Goal: Information Seeking & Learning: Compare options

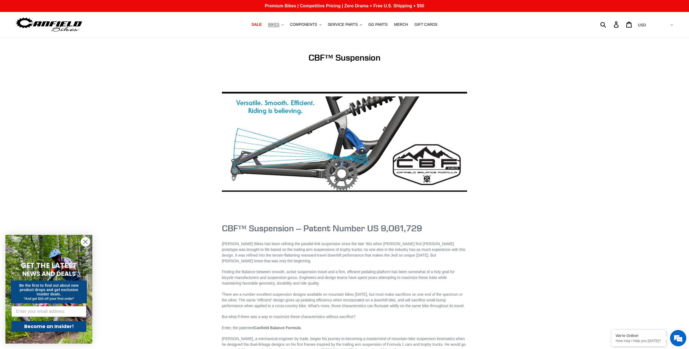
click at [279, 24] on span "BIKES" at bounding box center [273, 24] width 11 height 5
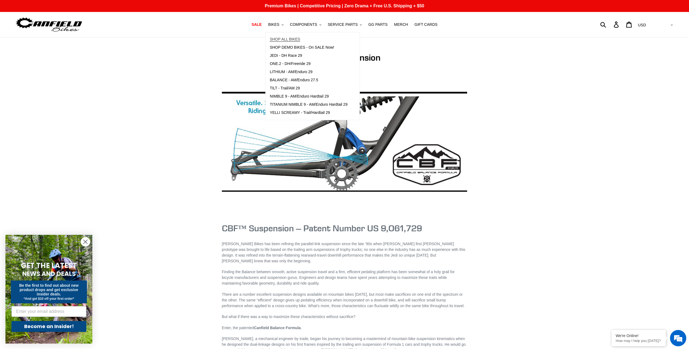
click at [287, 37] on span "SHOP ALL BIKES" at bounding box center [285, 39] width 30 height 5
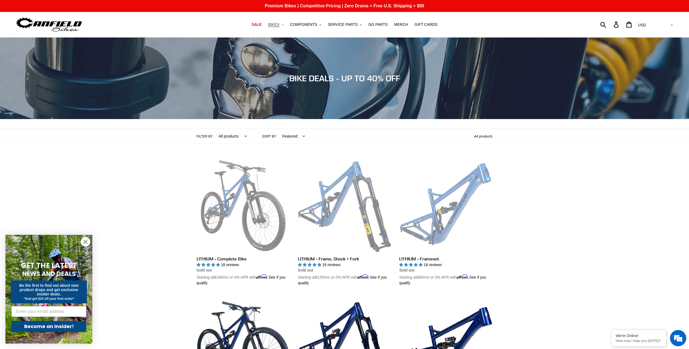
click at [279, 22] on span "BIKES" at bounding box center [273, 24] width 11 height 5
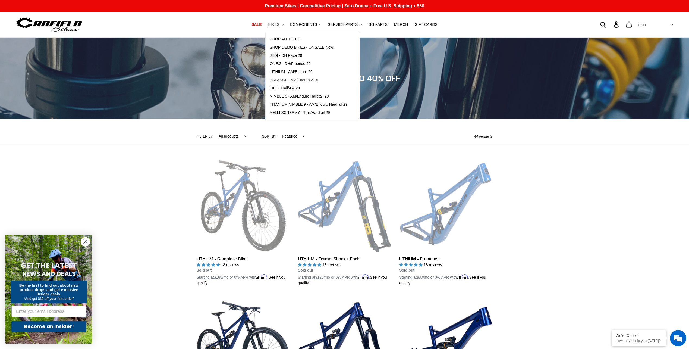
scroll to position [27, 0]
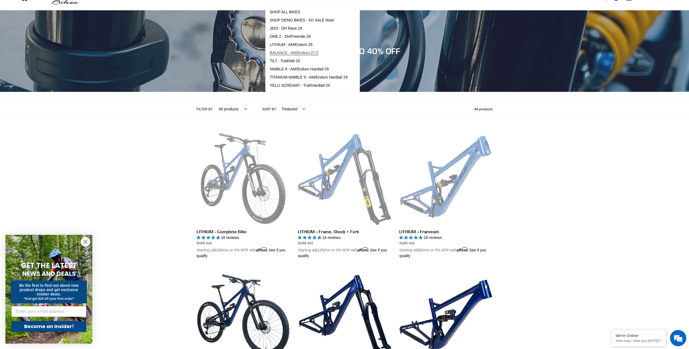
click at [301, 53] on span "BALANCE - AM/Enduro 27.5" at bounding box center [294, 53] width 48 height 5
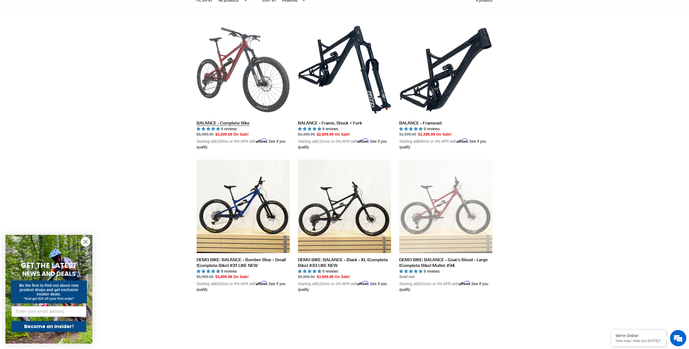
click at [232, 125] on link "BALANCE - Complete Bike" at bounding box center [243, 86] width 93 height 127
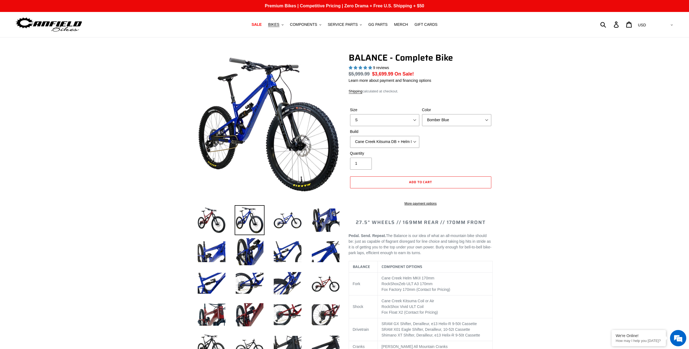
select select "highest-rating"
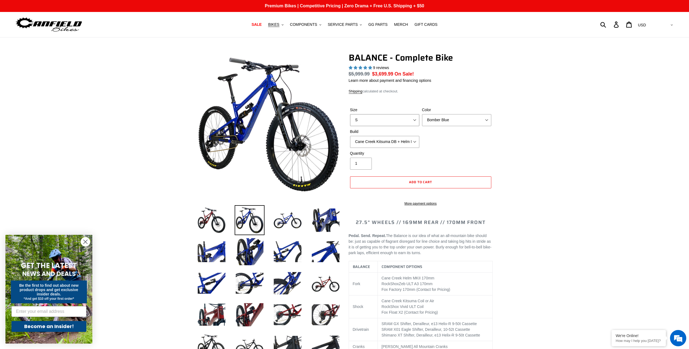
click at [410, 118] on select "S M L XL" at bounding box center [384, 120] width 69 height 12
select select "L"
click at [350, 114] on select "S M L XL" at bounding box center [384, 120] width 69 height 12
click at [409, 141] on select "Cane Creek Kitsuma DB + Helm MKII + SRAM GX Cane Creek Kitsuma DB + Helm MKII +…" at bounding box center [384, 142] width 69 height 12
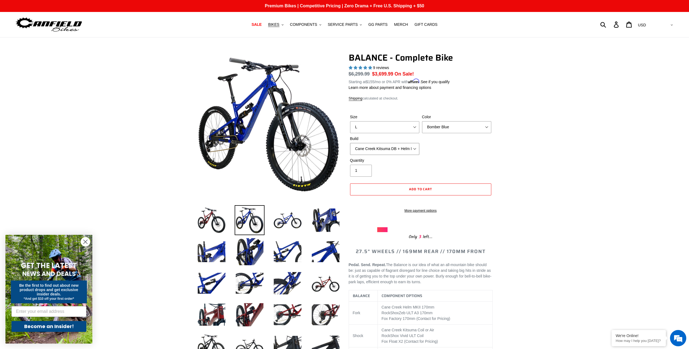
select select "RockShox Vivid ULT + Zeb ULT + SRAM GX"
click at [350, 143] on select "Cane Creek Kitsuma DB + Helm MKII + SRAM GX Cane Creek Kitsuma DB + Helm MKII +…" at bounding box center [384, 149] width 69 height 12
click at [463, 127] on select "Bomber Blue Goat's Blood Stealth Black" at bounding box center [456, 127] width 69 height 12
select select "Goat's Blood"
click at [422, 121] on select "Bomber Blue Goat's Blood Stealth Black" at bounding box center [456, 127] width 69 height 12
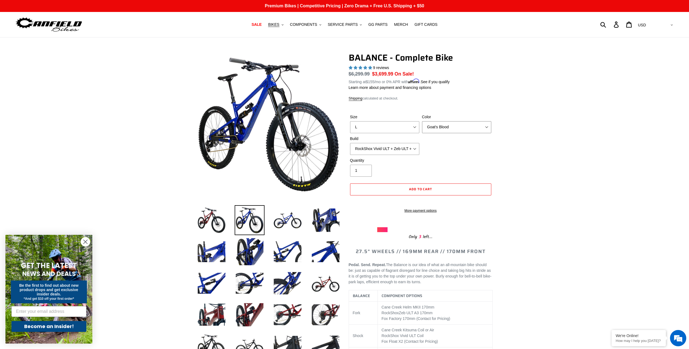
click at [460, 128] on select "Bomber Blue Goat's Blood Stealth Black" at bounding box center [456, 127] width 69 height 12
click at [202, 220] on img at bounding box center [212, 220] width 30 height 30
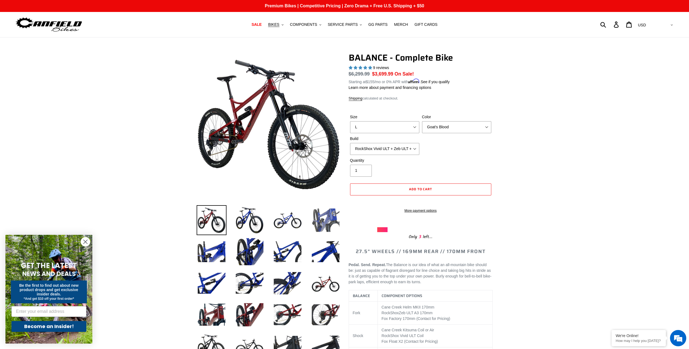
click at [326, 226] on img at bounding box center [326, 220] width 30 height 30
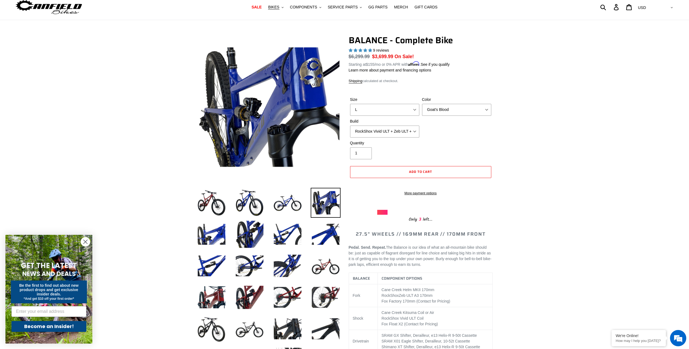
scroll to position [27, 0]
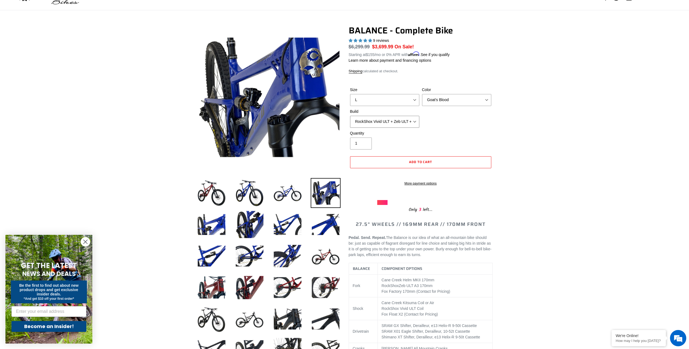
click at [399, 120] on select "Cane Creek Kitsuma DB + Helm MKII + SRAM GX Cane Creek Kitsuma DB + Helm MKII +…" at bounding box center [384, 122] width 69 height 12
click at [350, 116] on select "Cane Creek Kitsuma DB + Helm MKII + SRAM GX Cane Creek Kitsuma DB + Helm MKII +…" at bounding box center [384, 122] width 69 height 12
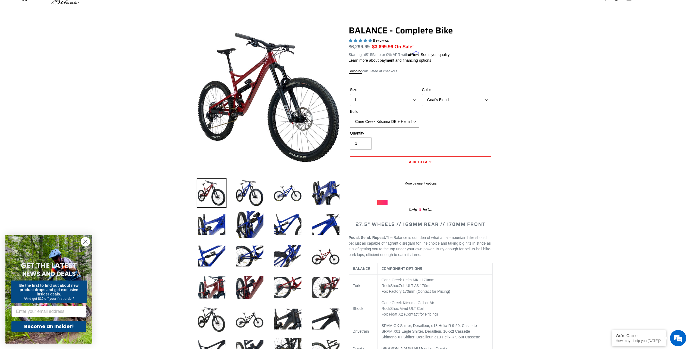
click at [394, 125] on select "Cane Creek Kitsuma DB + Helm MKII + SRAM GX Cane Creek Kitsuma DB + Helm MKII +…" at bounding box center [384, 122] width 69 height 12
select select "RockShox Vivid ULT + Zeb ULT + SRAM GX"
click at [350, 116] on select "Cane Creek Kitsuma DB + Helm MKII + SRAM GX Cane Creek Kitsuma DB + Helm MKII +…" at bounding box center [384, 122] width 69 height 12
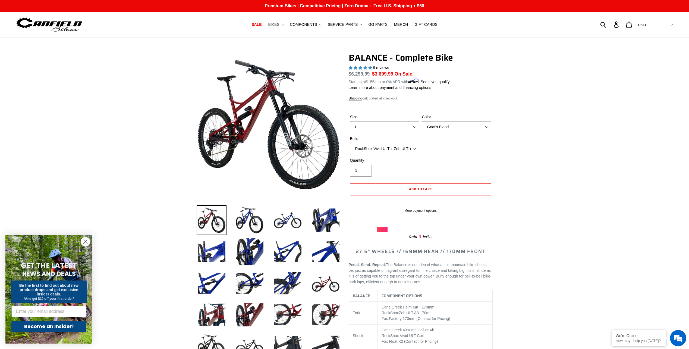
click at [283, 25] on icon "button" at bounding box center [283, 24] width 2 height 1
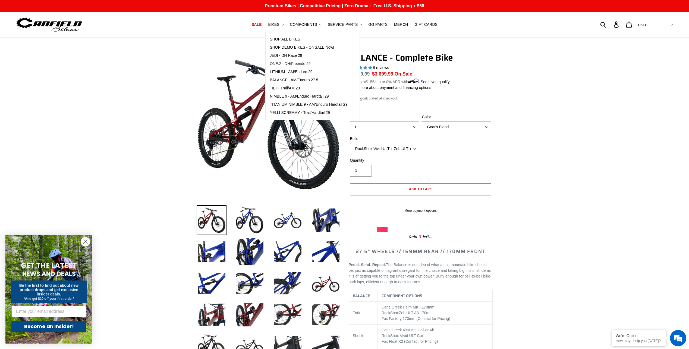
click at [305, 65] on span "ONE.2 - DH/Freeride 29" at bounding box center [290, 63] width 41 height 5
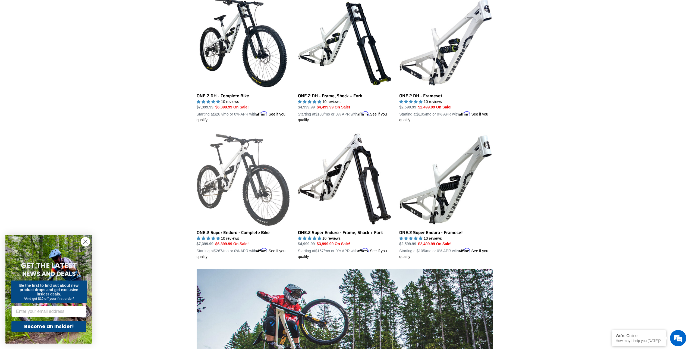
click at [230, 174] on link "ONE.2 Super Enduro - Complete Bike" at bounding box center [243, 195] width 93 height 127
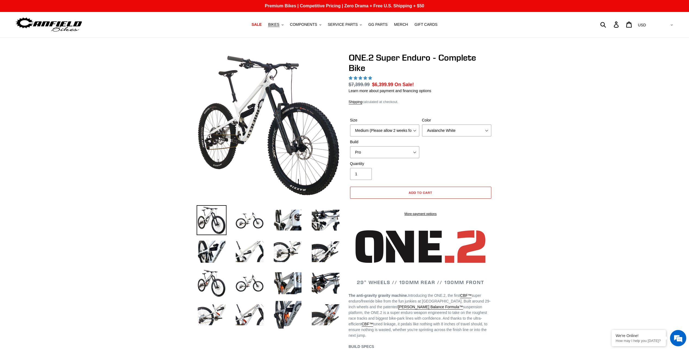
select select "highest-rating"
click at [408, 129] on select "Medium (Please allow 2 weeks for delivery) Large (Sold Out)" at bounding box center [384, 130] width 69 height 12
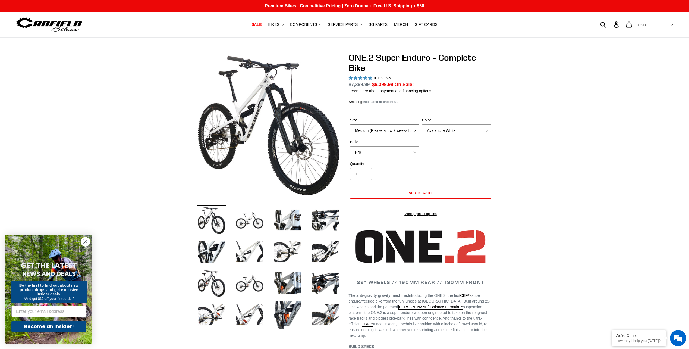
select select "Large (Sold Out)"
click at [350, 124] on select "Medium (Please allow 2 weeks for delivery) Large (Sold Out)" at bounding box center [384, 130] width 69 height 12
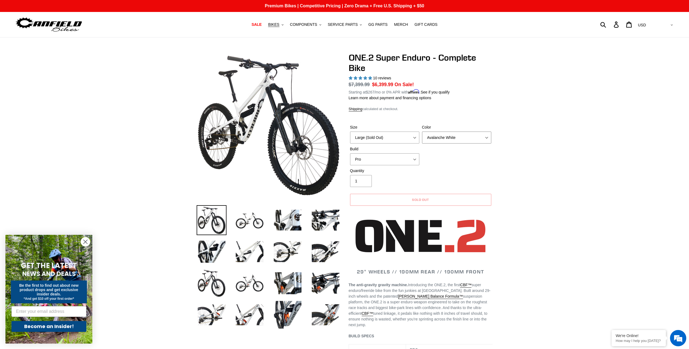
click at [457, 131] on select "Avalanche White Bentonite Grey" at bounding box center [456, 137] width 69 height 12
select select "Bentonite Grey"
click at [422, 131] on select "Avalanche White Bentonite Grey" at bounding box center [456, 137] width 69 height 12
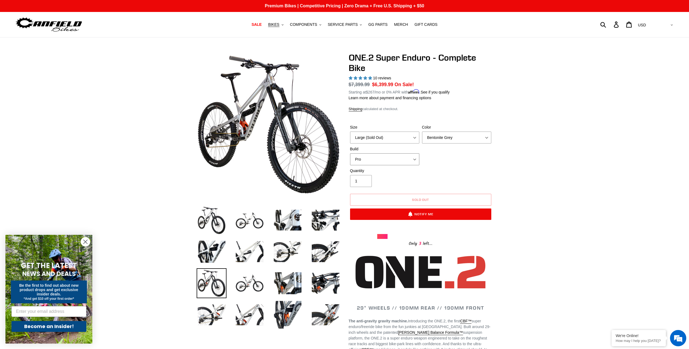
click at [405, 160] on select "Pro" at bounding box center [384, 159] width 69 height 12
click at [464, 170] on div "Quantity 1" at bounding box center [421, 179] width 144 height 22
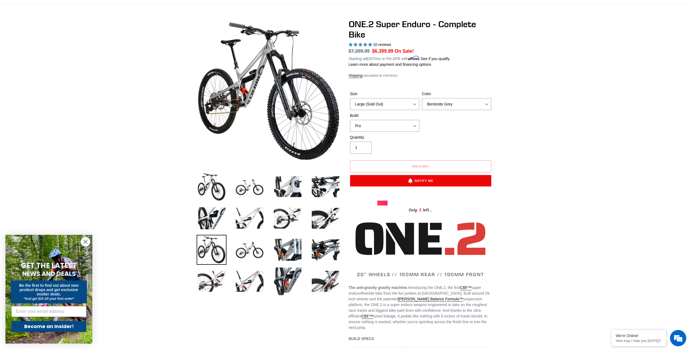
scroll to position [109, 0]
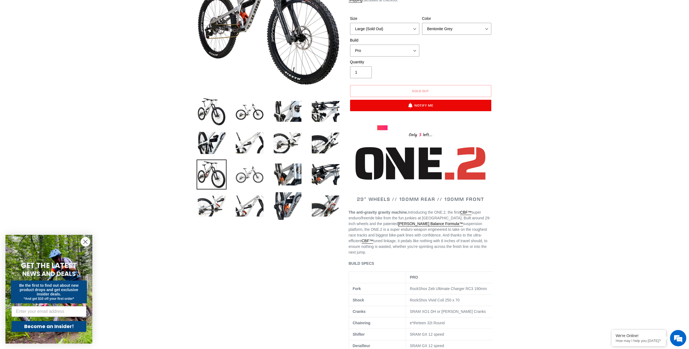
click at [257, 176] on img at bounding box center [250, 174] width 30 height 30
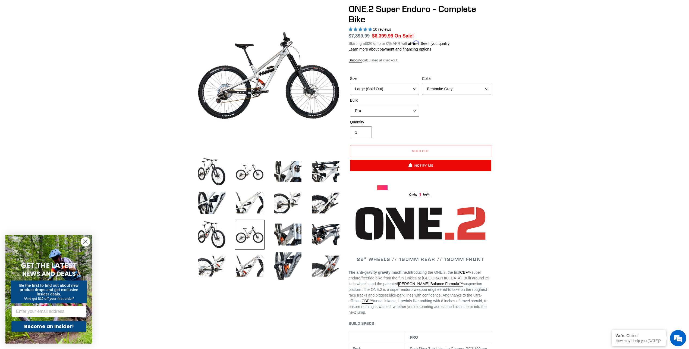
scroll to position [0, 0]
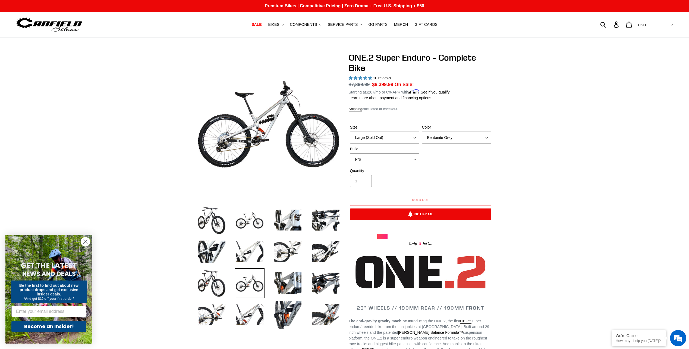
click at [85, 239] on circle "Close dialog" at bounding box center [85, 241] width 9 height 9
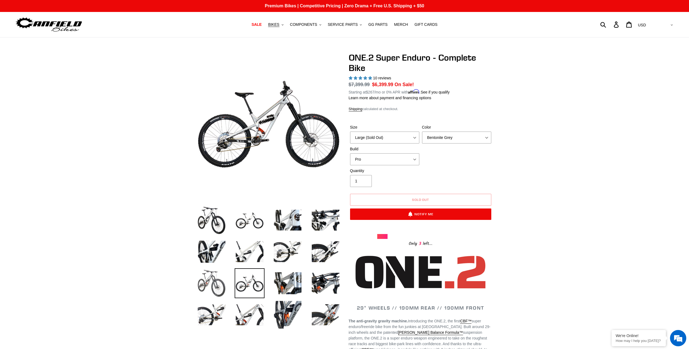
click at [218, 283] on img at bounding box center [212, 283] width 30 height 30
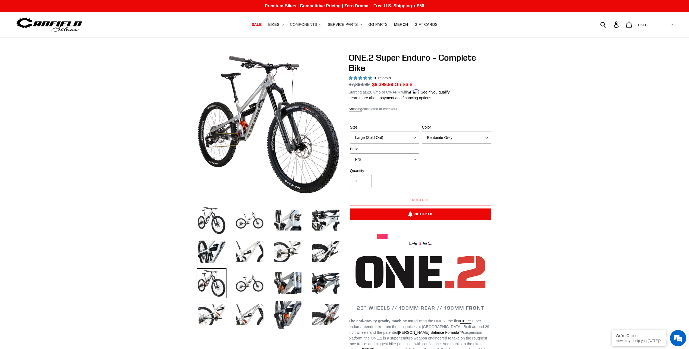
click at [313, 26] on span "COMPONENTS" at bounding box center [303, 24] width 27 height 5
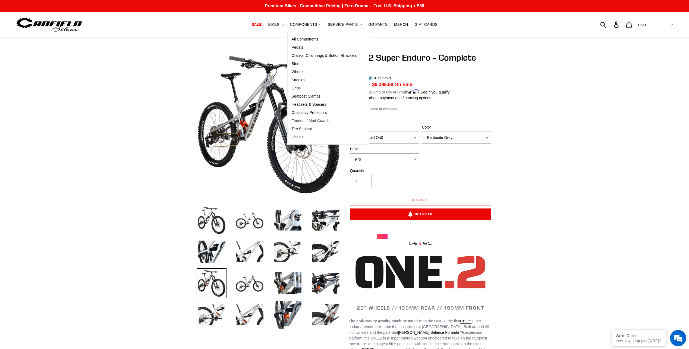
click at [305, 123] on span "Fenders / Mud Guards" at bounding box center [311, 120] width 38 height 5
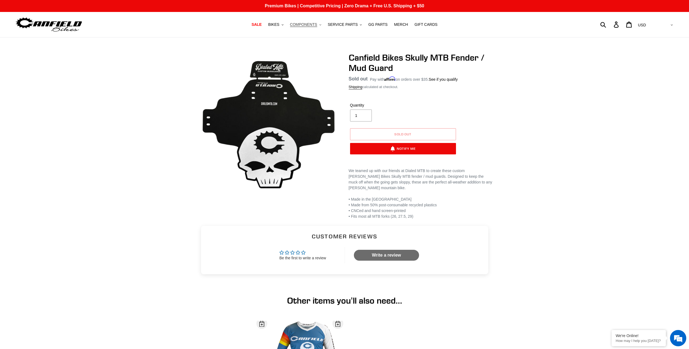
click at [308, 24] on span "COMPONENTS" at bounding box center [303, 24] width 27 height 5
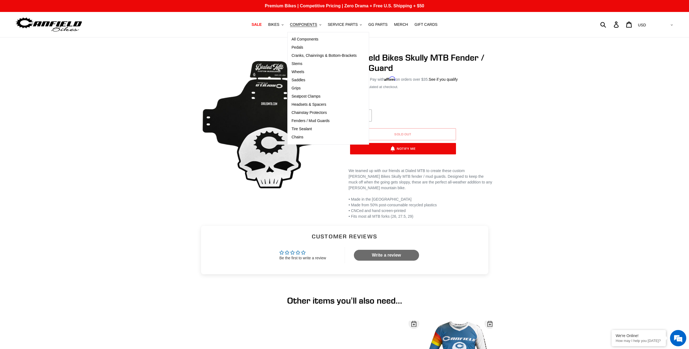
click at [115, 54] on div "[PERSON_NAME] Bikes Skully MTB Fender / Mud Guard No reviews Regular price Sold…" at bounding box center [344, 135] width 689 height 167
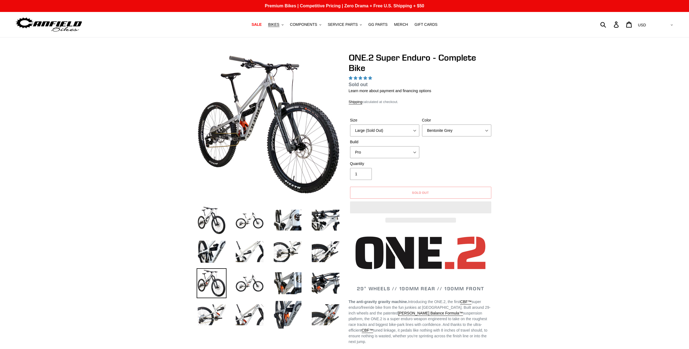
select select "highest-rating"
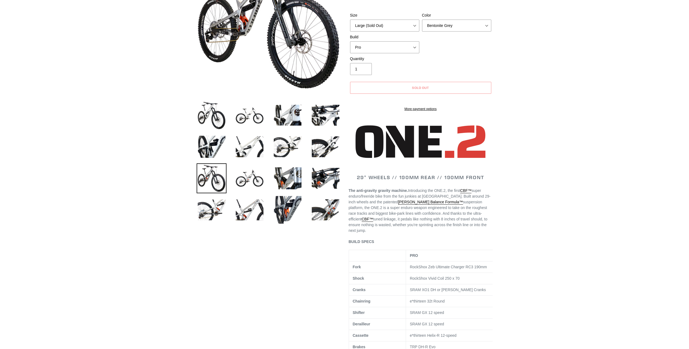
scroll to position [109, 0]
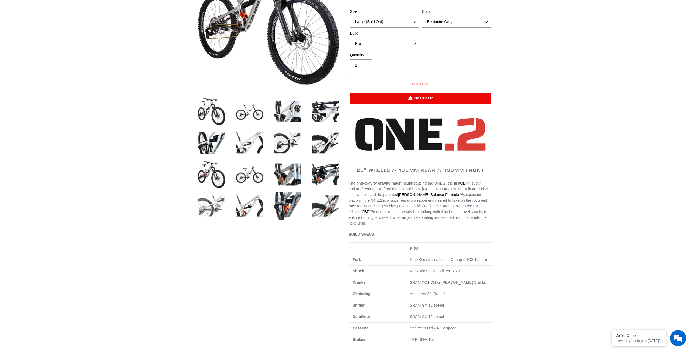
click at [220, 207] on img at bounding box center [212, 206] width 30 height 30
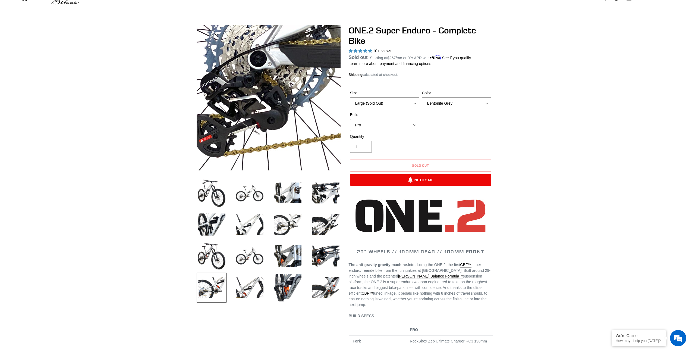
scroll to position [0, 0]
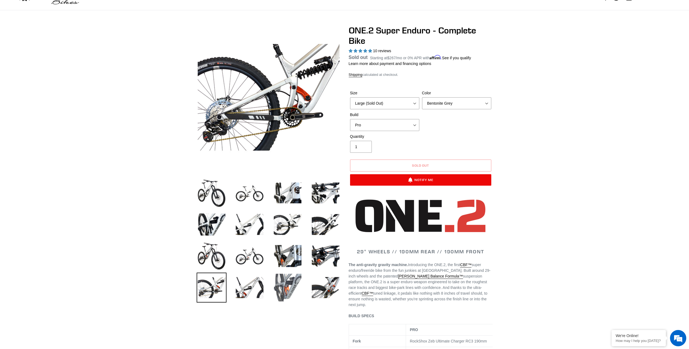
click at [276, 283] on img at bounding box center [288, 287] width 30 height 30
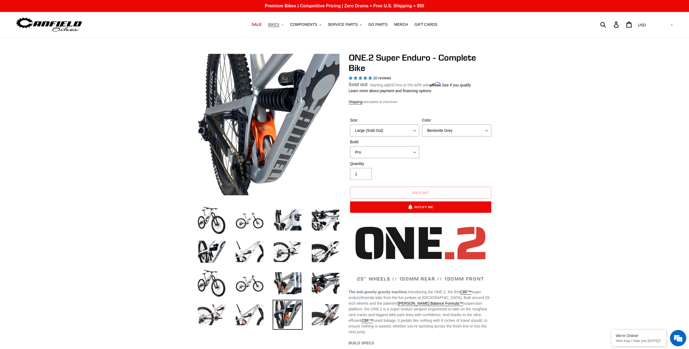
click at [278, 24] on span "BIKES" at bounding box center [273, 24] width 11 height 5
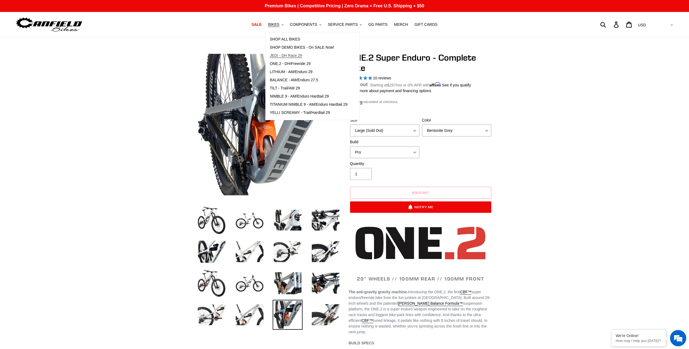
click at [285, 55] on span "JEDI - DH Race 29" at bounding box center [286, 55] width 32 height 5
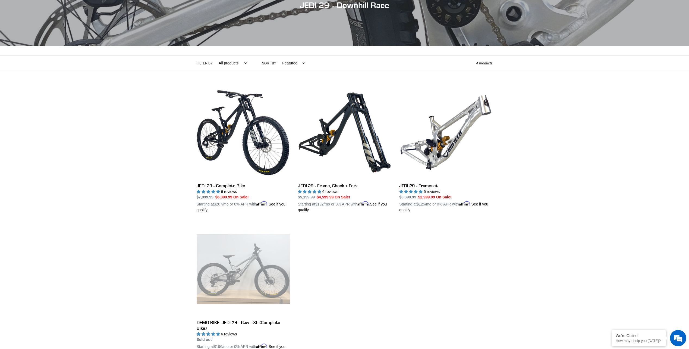
scroll to position [81, 0]
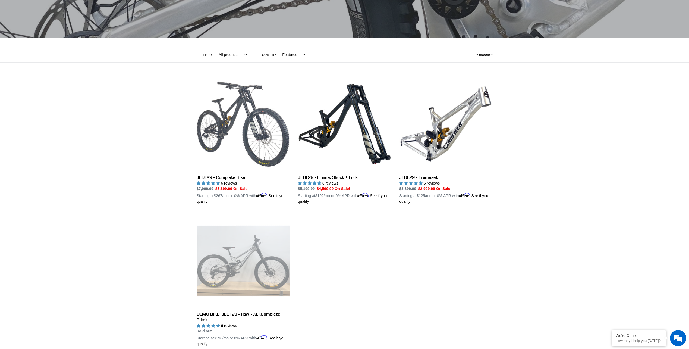
click at [225, 149] on link "JEDI 29 - Complete Bike" at bounding box center [243, 140] width 93 height 127
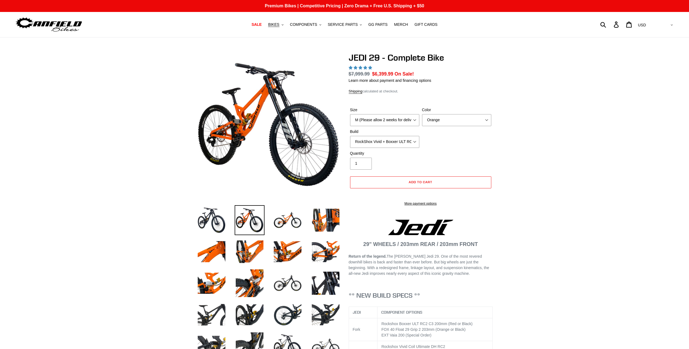
select select "highest-rating"
click at [378, 116] on select "M (Please allow 2 weeks for delivery) L (Please allow 2 weeks for delivery) XL …" at bounding box center [384, 120] width 69 height 12
select select "L (Please allow 2 weeks for delivery)"
click at [350, 114] on select "M (Please allow 2 weeks for delivery) L (Please allow 2 weeks for delivery) XL …" at bounding box center [384, 120] width 69 height 12
click at [431, 123] on select "Orange Stealth Black Raw" at bounding box center [456, 120] width 69 height 12
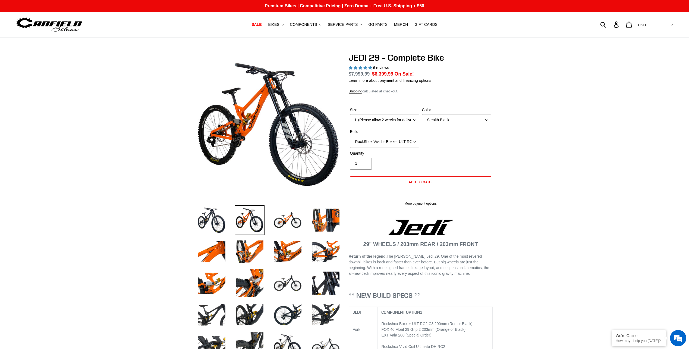
click at [422, 114] on select "Orange Stealth Black Raw" at bounding box center [456, 120] width 69 height 12
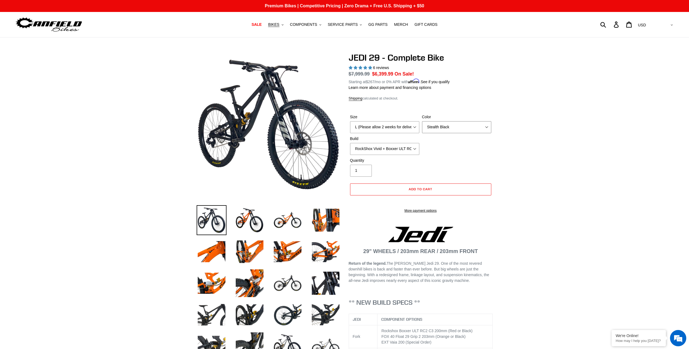
click at [447, 124] on select "Orange Stealth Black Raw" at bounding box center [456, 127] width 69 height 12
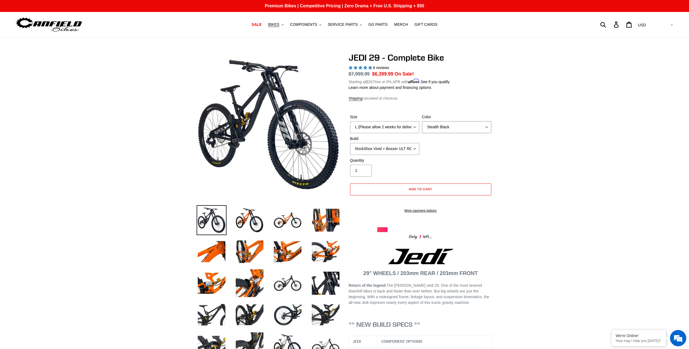
select select "Raw"
click at [422, 121] on select "Orange Stealth Black Raw" at bounding box center [456, 127] width 69 height 12
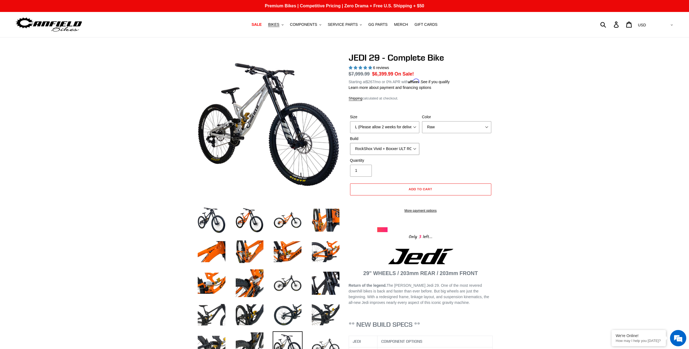
click at [390, 150] on select "RockShox Vivid + Boxxer ULT RC2 C3 200 + SRAM XO RockShox Vivid + Boxxer ULT RC…" at bounding box center [384, 149] width 69 height 12
select select "EXT [PERSON_NAME] V3 + EXT Vaia 200 + SRAM XO"
click at [350, 143] on select "RockShox Vivid + Boxxer ULT RC2 C3 200 + SRAM XO RockShox Vivid + Boxxer ULT RC…" at bounding box center [384, 149] width 69 height 12
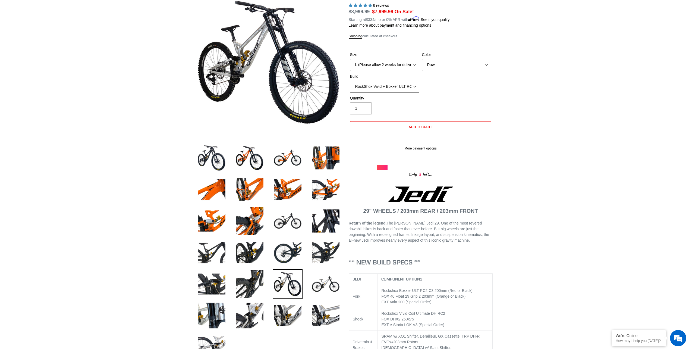
scroll to position [81, 0]
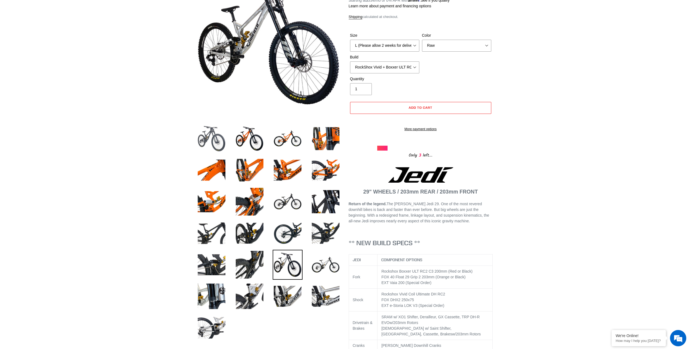
click at [215, 132] on img at bounding box center [212, 139] width 30 height 30
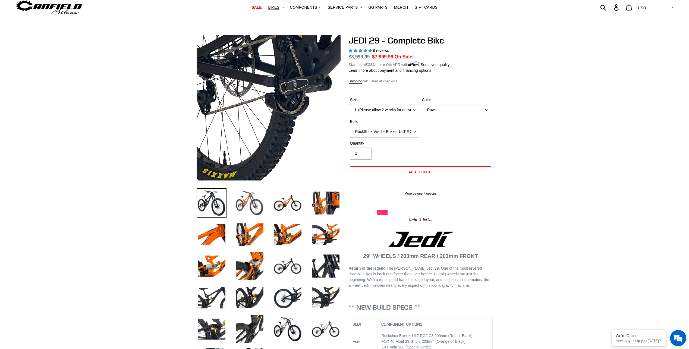
scroll to position [0, 0]
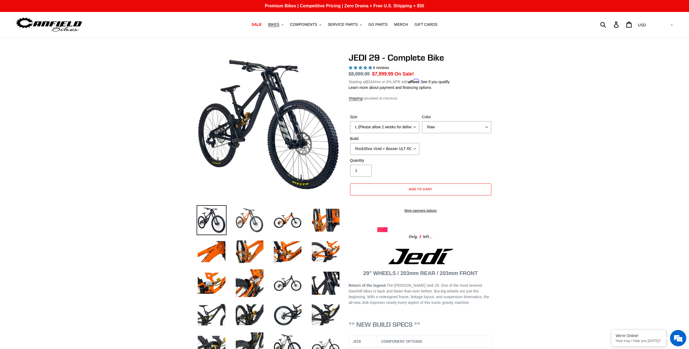
click at [248, 224] on img at bounding box center [250, 220] width 30 height 30
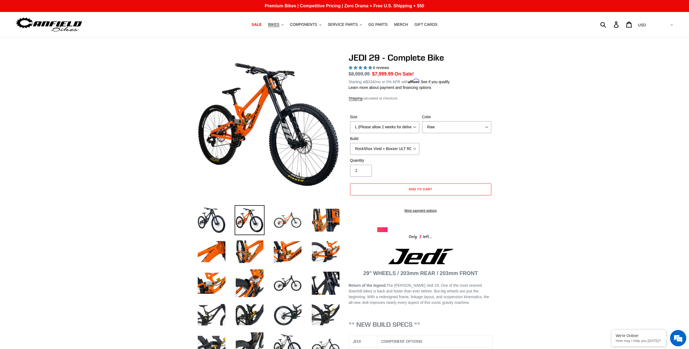
click at [295, 223] on img at bounding box center [288, 220] width 30 height 30
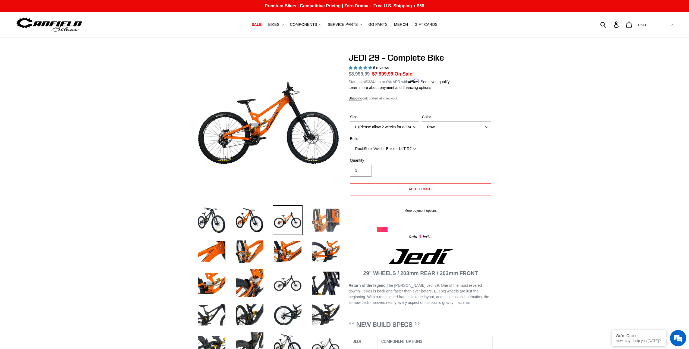
click at [322, 226] on img at bounding box center [326, 220] width 30 height 30
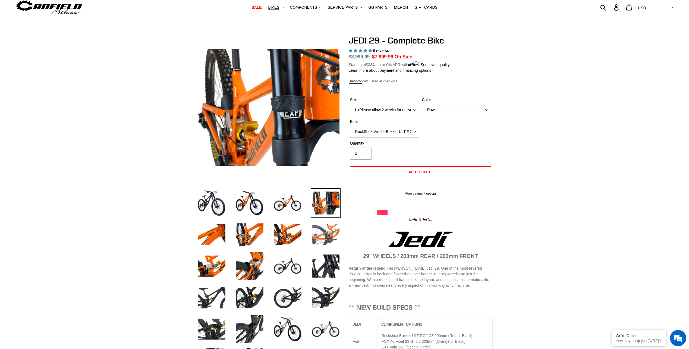
scroll to position [81, 0]
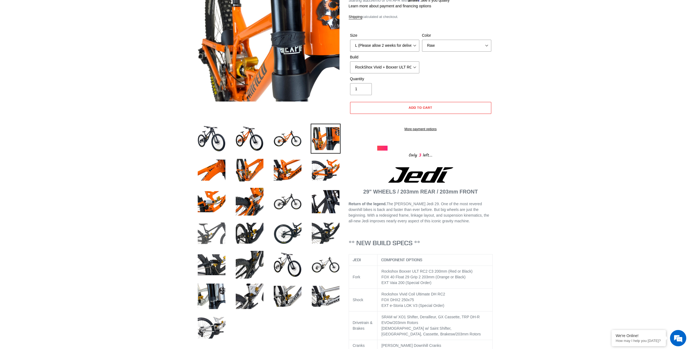
click at [214, 237] on img at bounding box center [212, 233] width 30 height 30
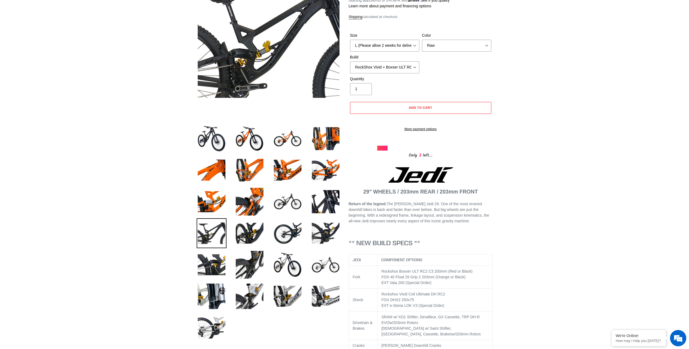
click at [227, 268] on li at bounding box center [245, 265] width 38 height 31
click at [220, 265] on img at bounding box center [212, 265] width 30 height 30
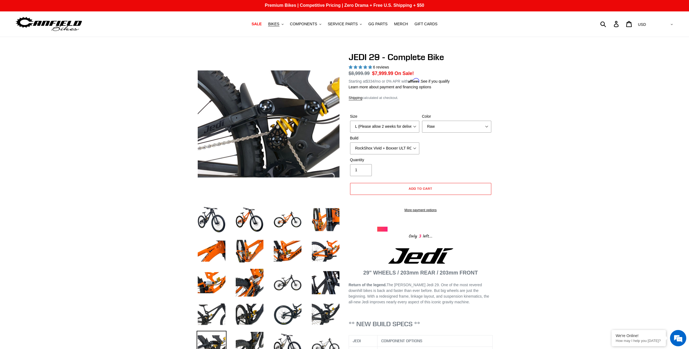
scroll to position [0, 0]
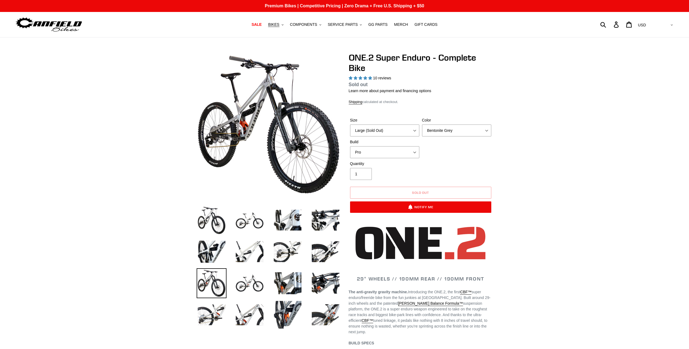
select select "highest-rating"
